Goal: Find specific page/section: Find specific page/section

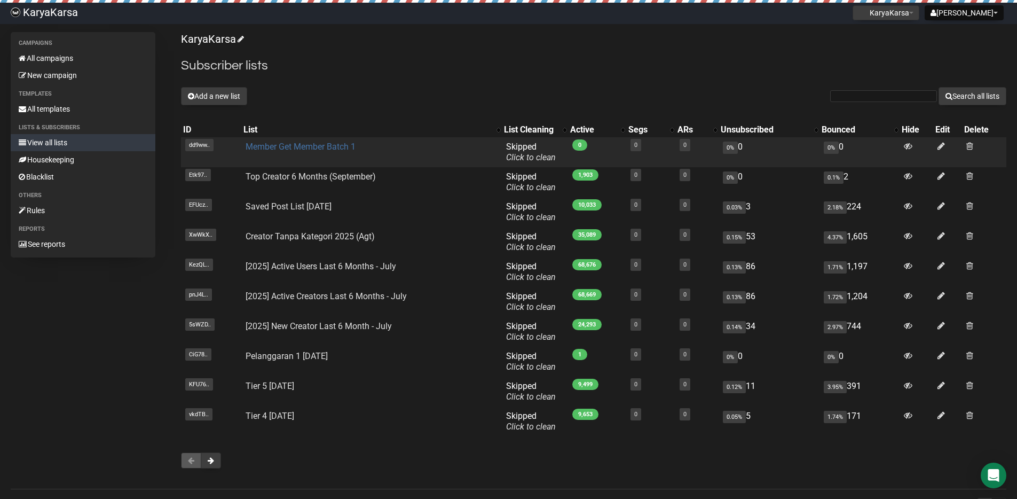
click at [277, 150] on link "Member Get Member Batch 1" at bounding box center [301, 147] width 110 height 10
